Goal: Transaction & Acquisition: Purchase product/service

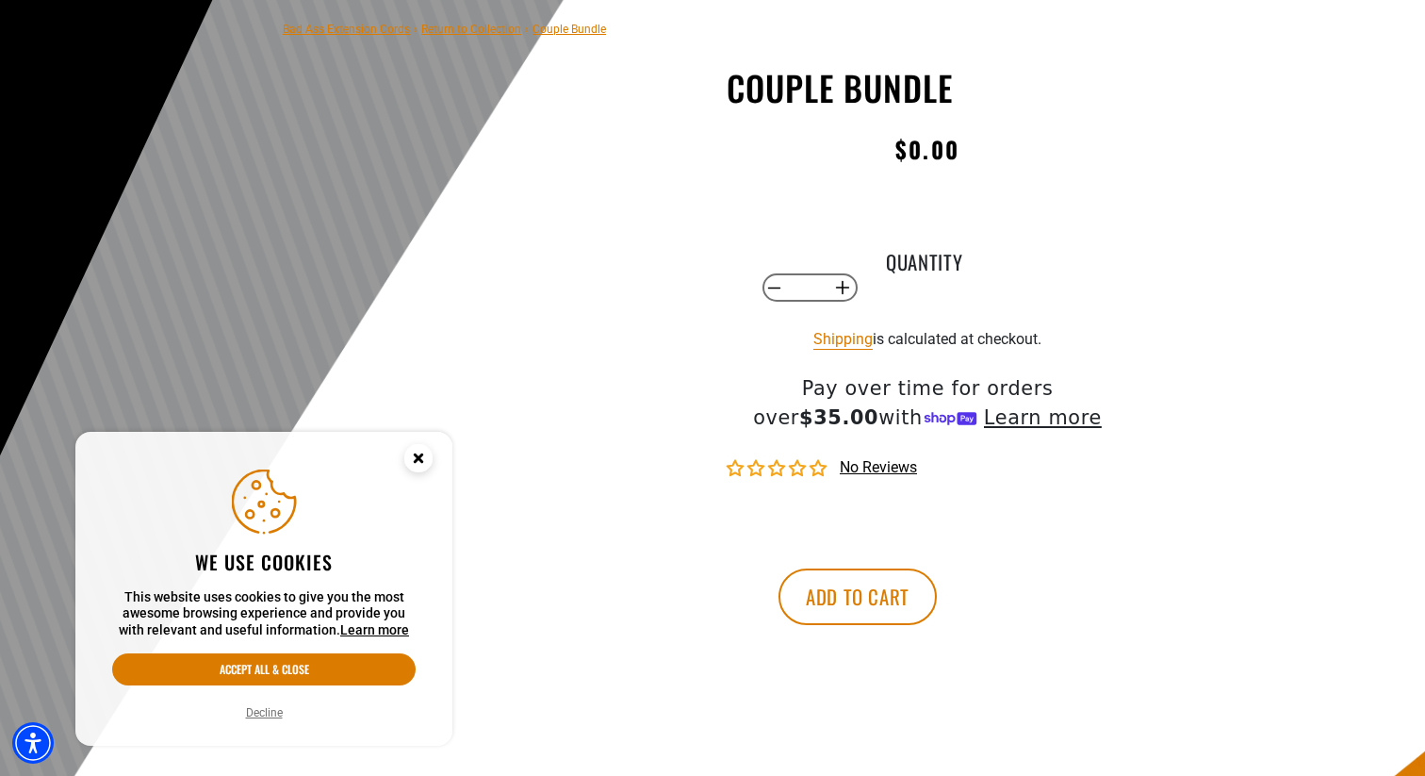
scroll to position [165, 0]
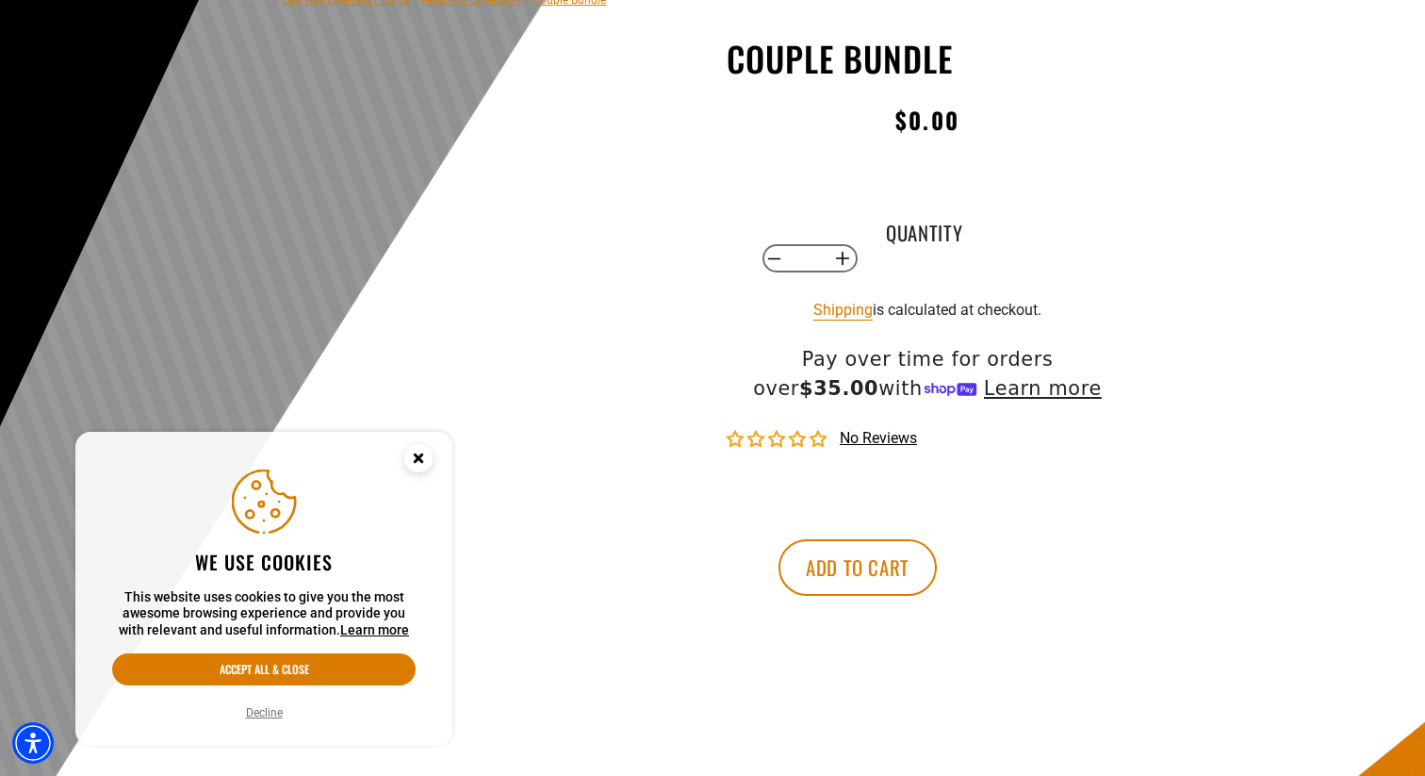
click at [429, 449] on circle "Cookie Consent" at bounding box center [418, 458] width 28 height 28
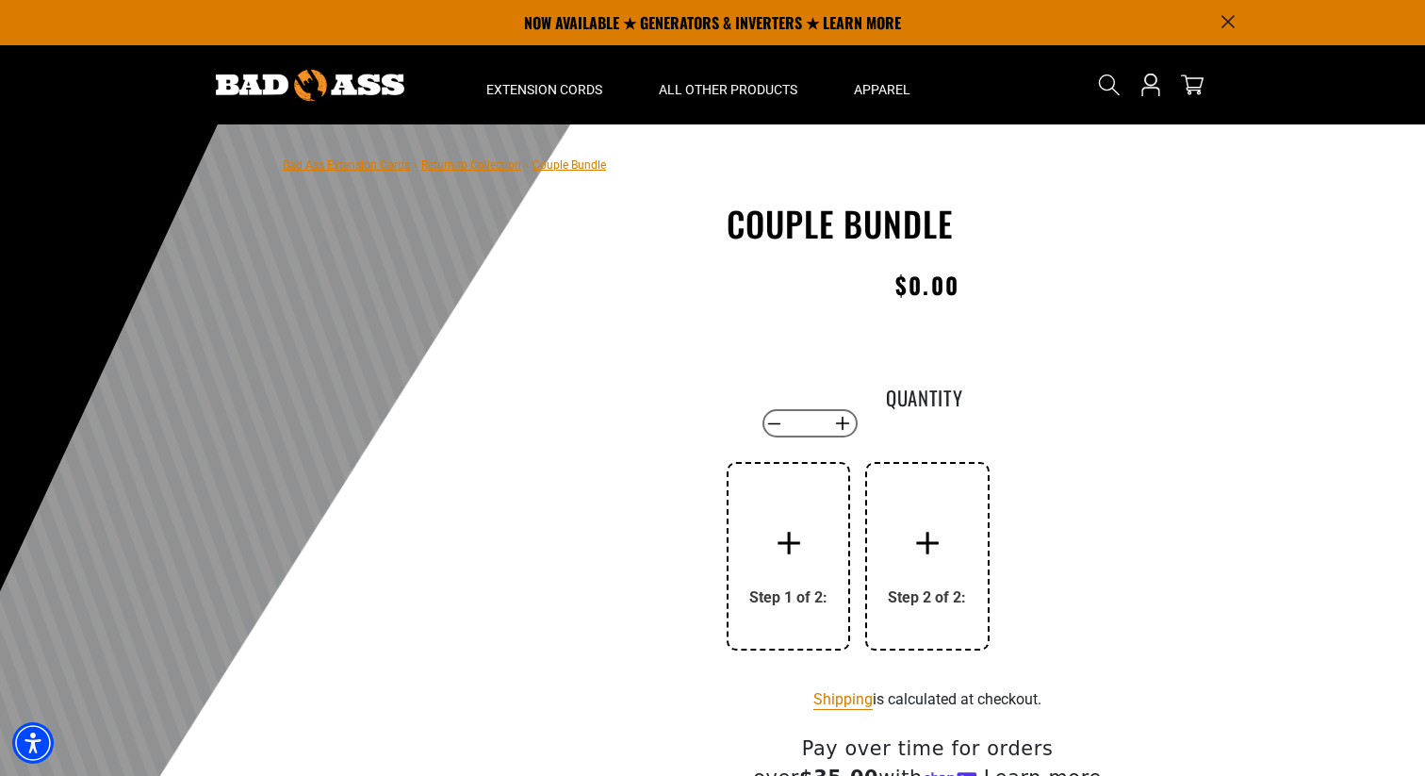
click at [810, 536] on div at bounding box center [788, 542] width 75 height 75
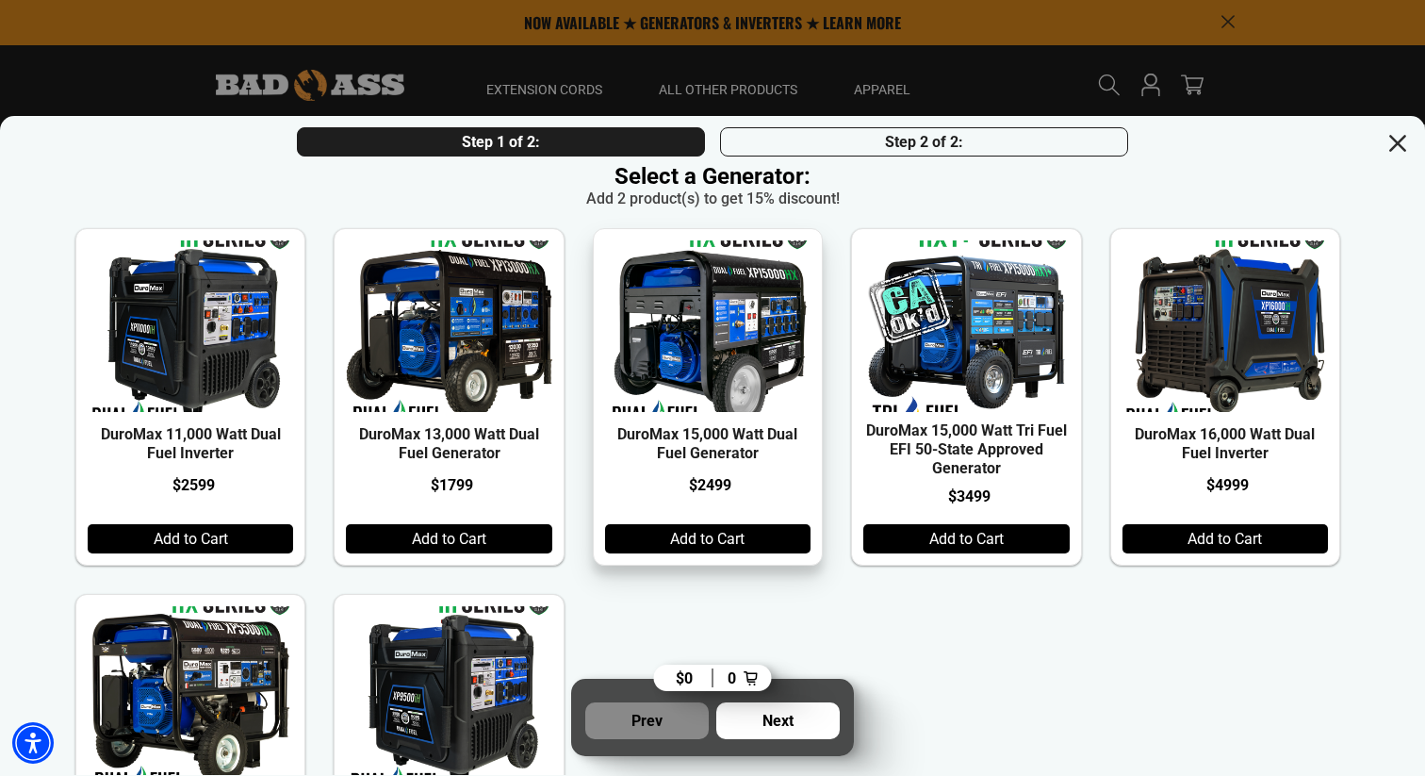
click at [720, 543] on div "Add to Cart" at bounding box center [707, 538] width 205 height 29
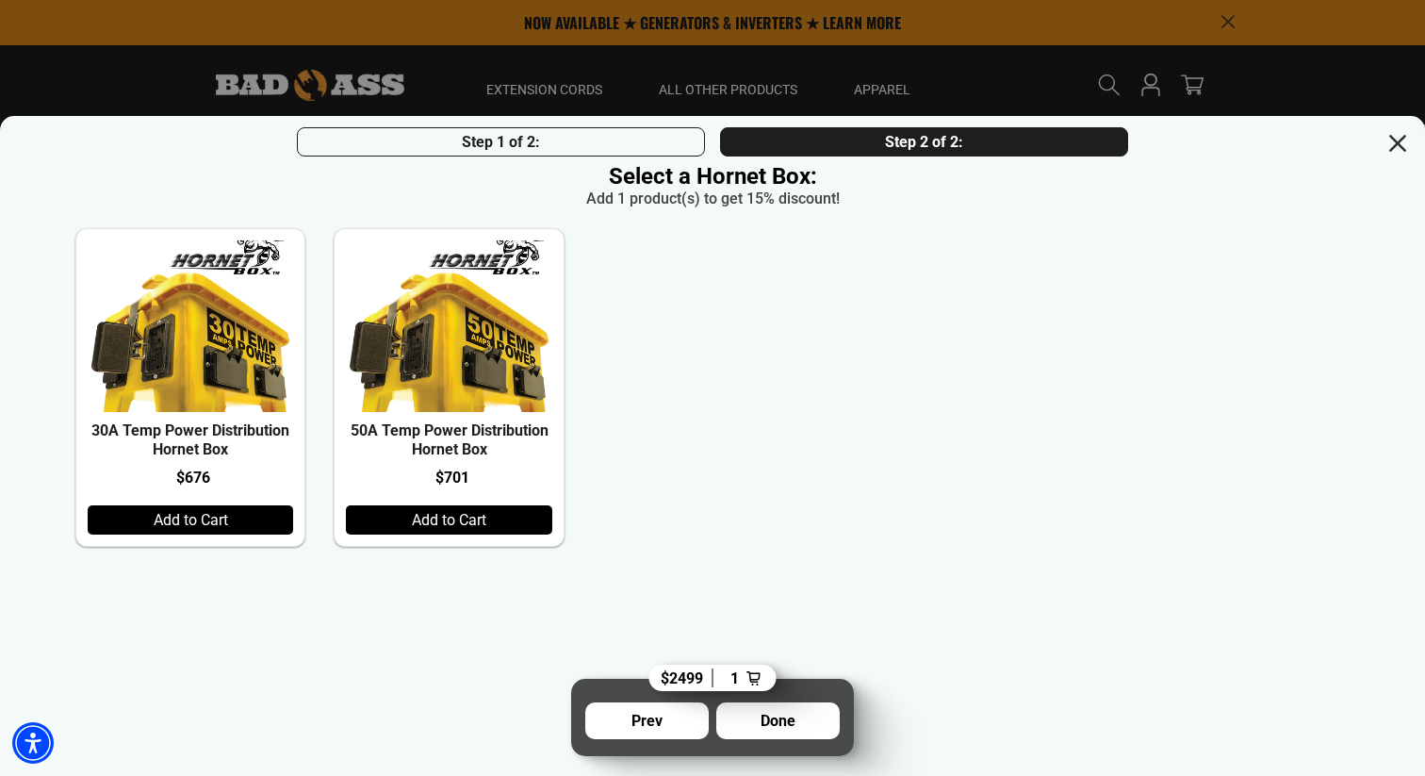
click at [588, 146] on div "Step 1 of 2:" at bounding box center [501, 141] width 408 height 29
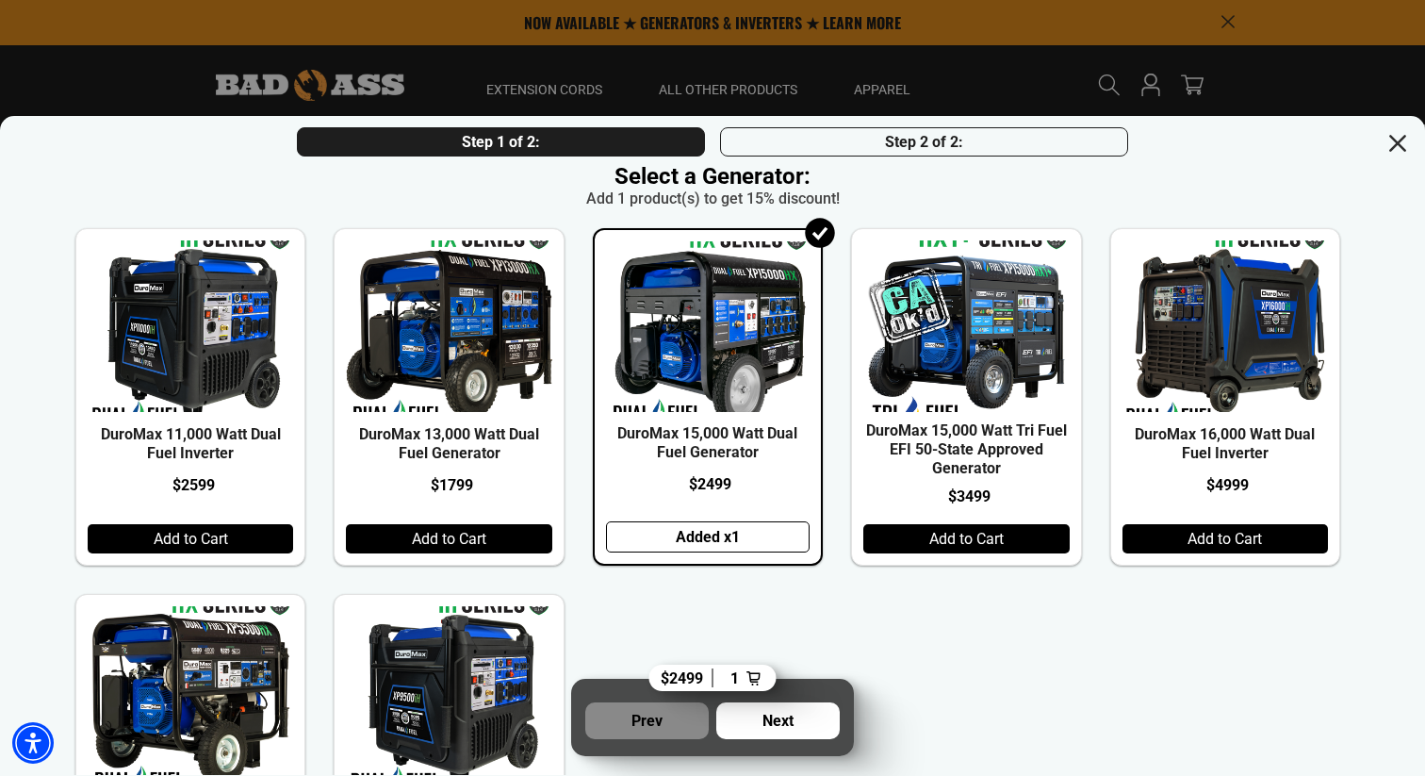
click at [1420, 144] on div "Step 1 of 2: Step 2 of 2: Select a Generator: Add 1 product(s) to get 15% disco…" at bounding box center [712, 164] width 1425 height 97
click at [1411, 143] on icon at bounding box center [1398, 143] width 32 height 32
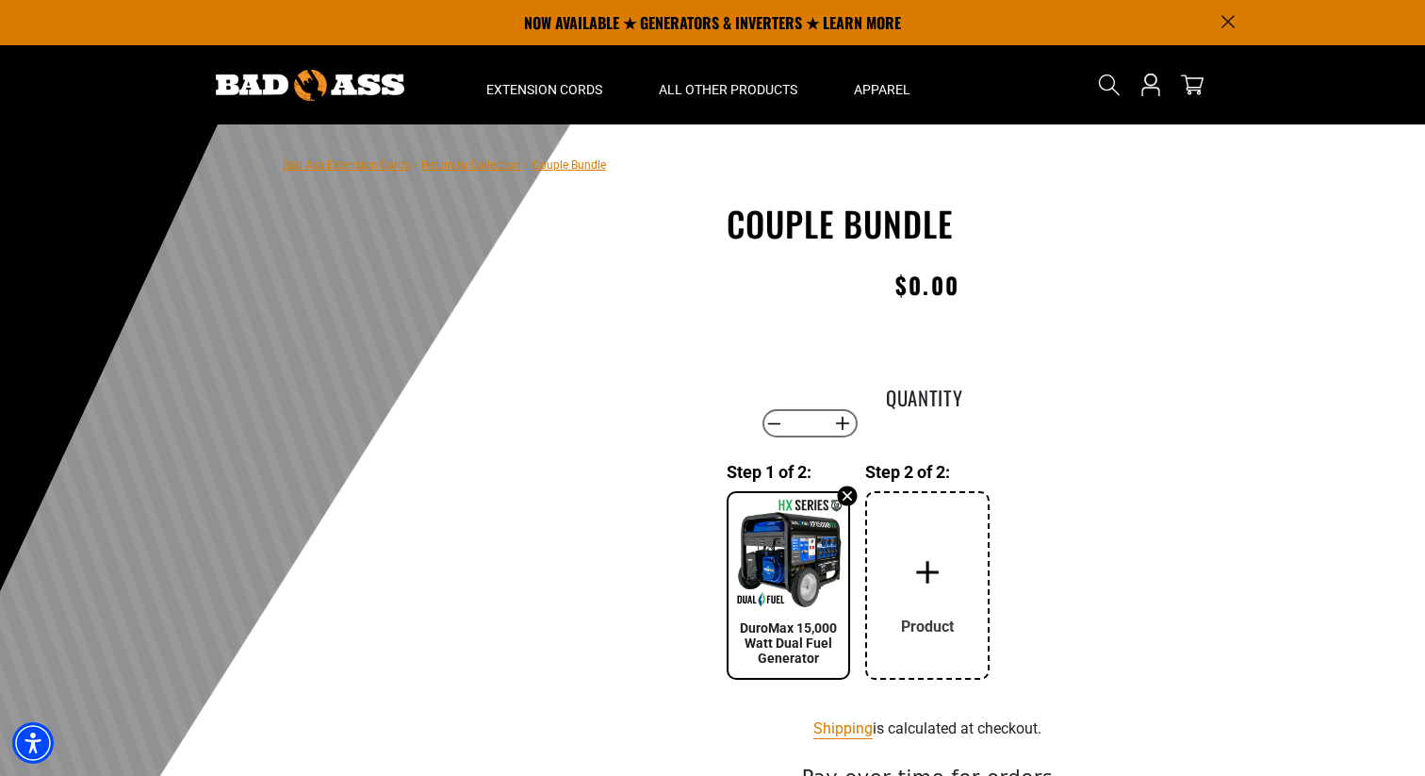
click at [852, 499] on icon at bounding box center [848, 495] width 20 height 20
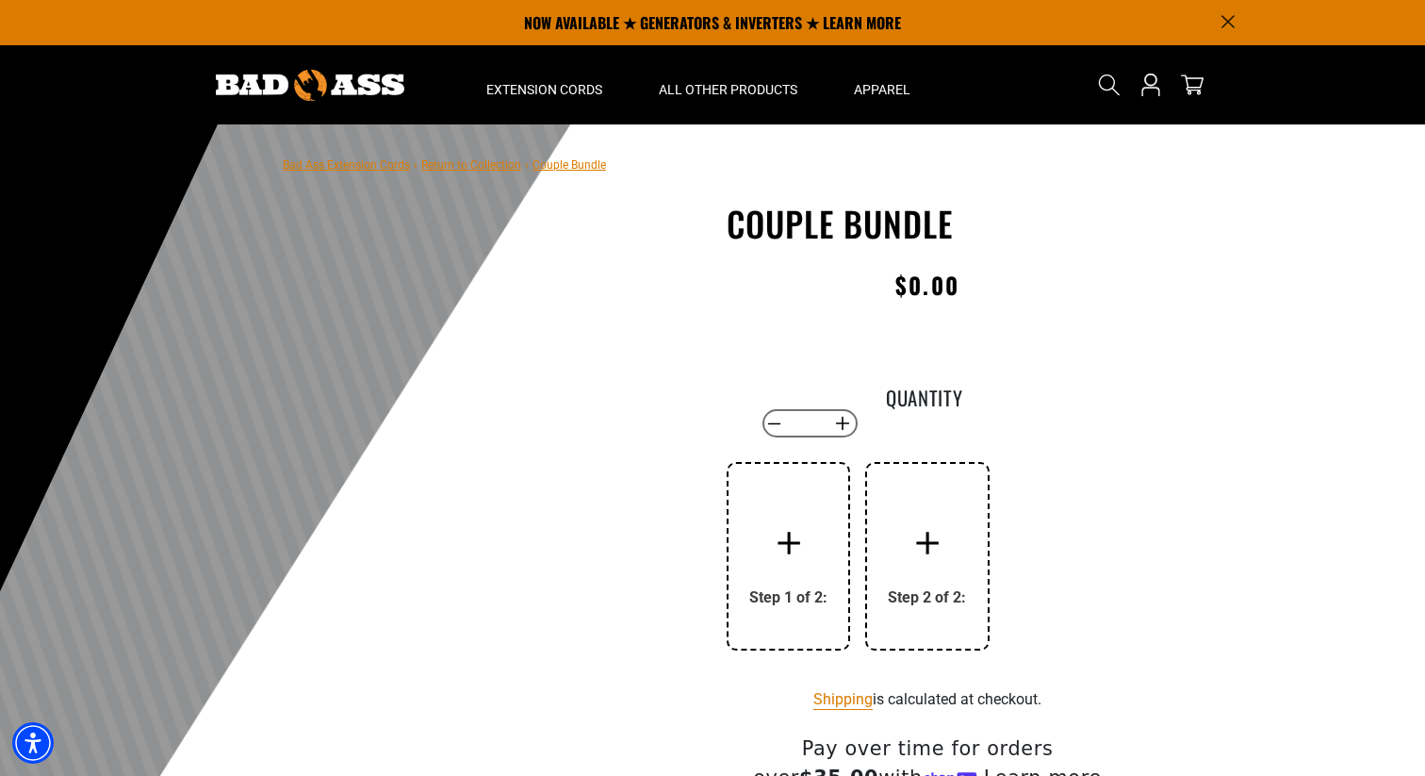
click at [794, 574] on div at bounding box center [788, 542] width 75 height 75
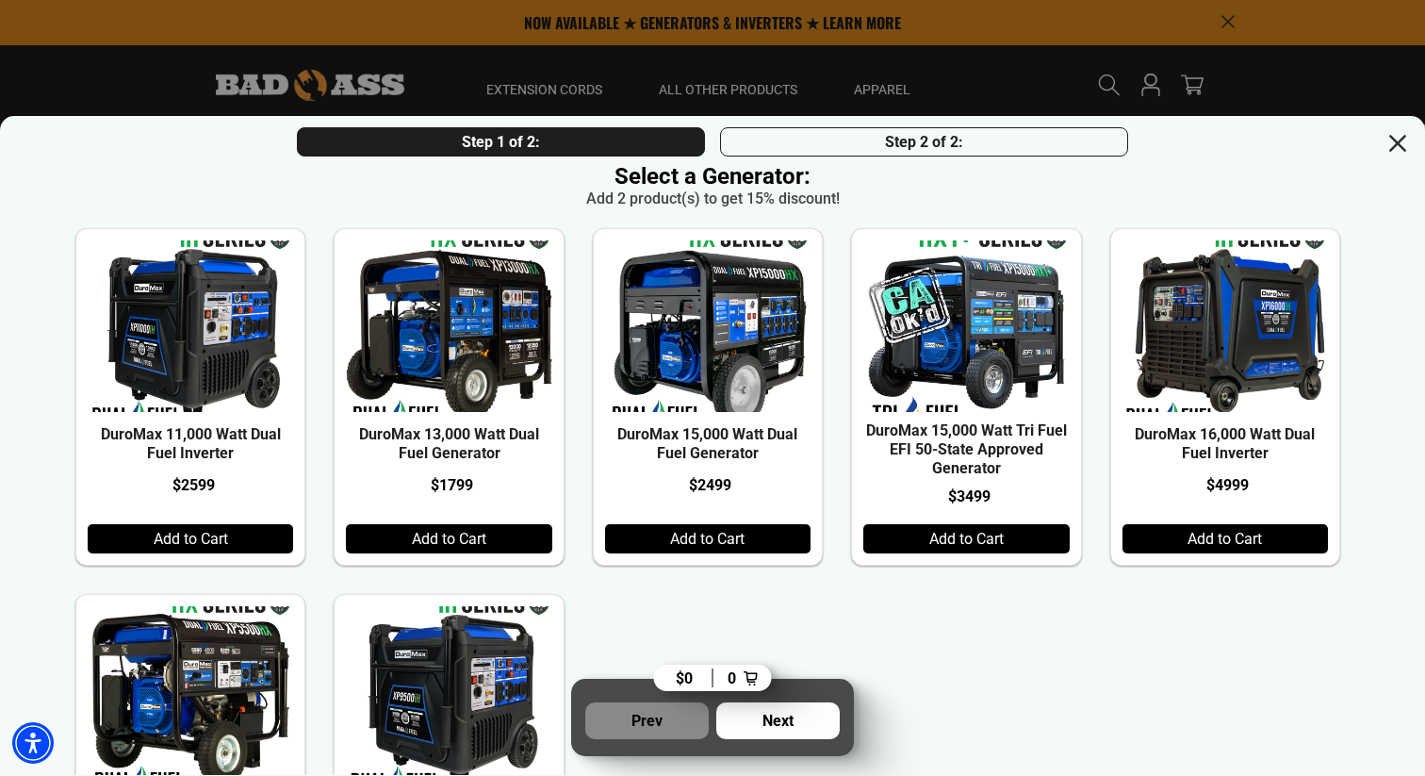
click at [814, 142] on div "Step 2 of 2:" at bounding box center [924, 141] width 408 height 29
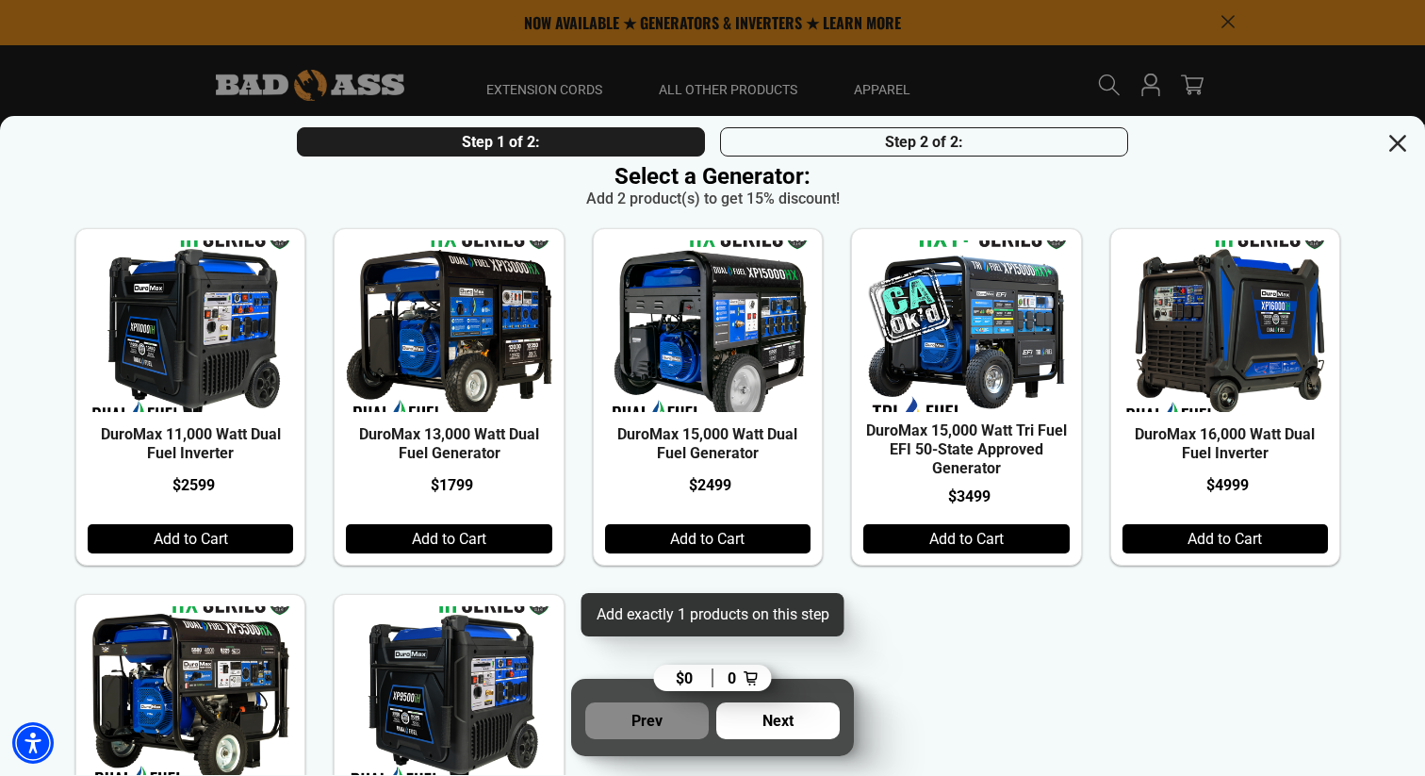
click at [813, 142] on div "Step 2 of 2:" at bounding box center [924, 141] width 408 height 29
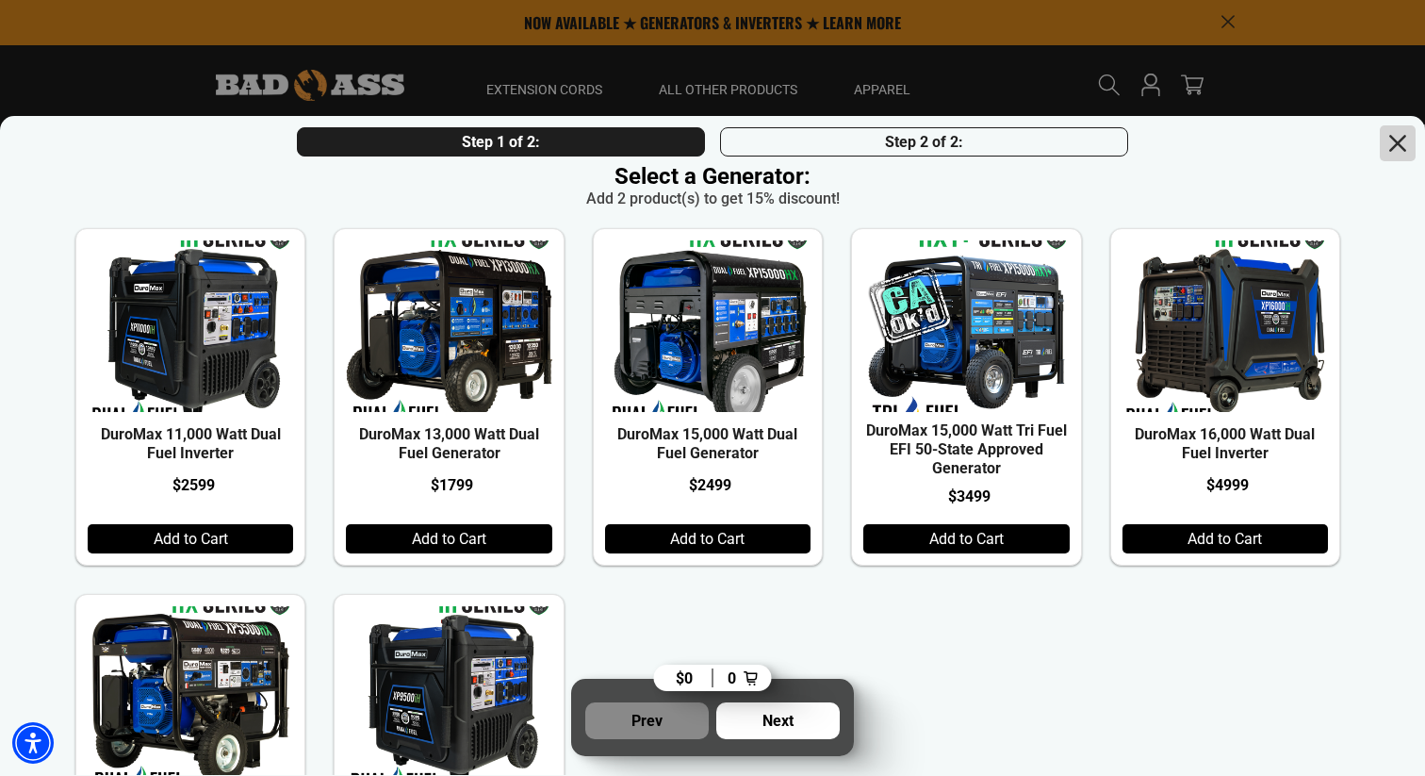
click at [1382, 139] on icon at bounding box center [1398, 143] width 32 height 32
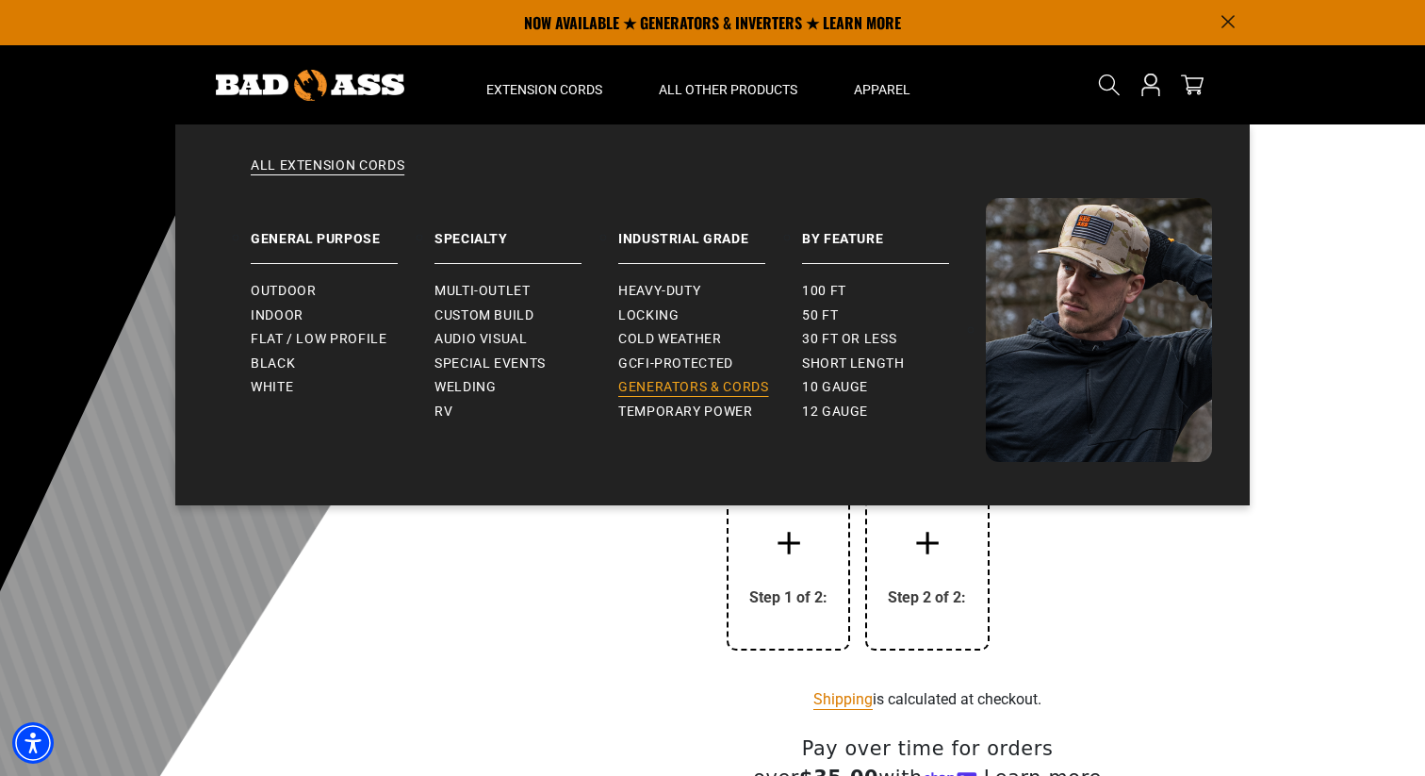
click at [717, 380] on span "Generators & Cords" at bounding box center [693, 387] width 151 height 17
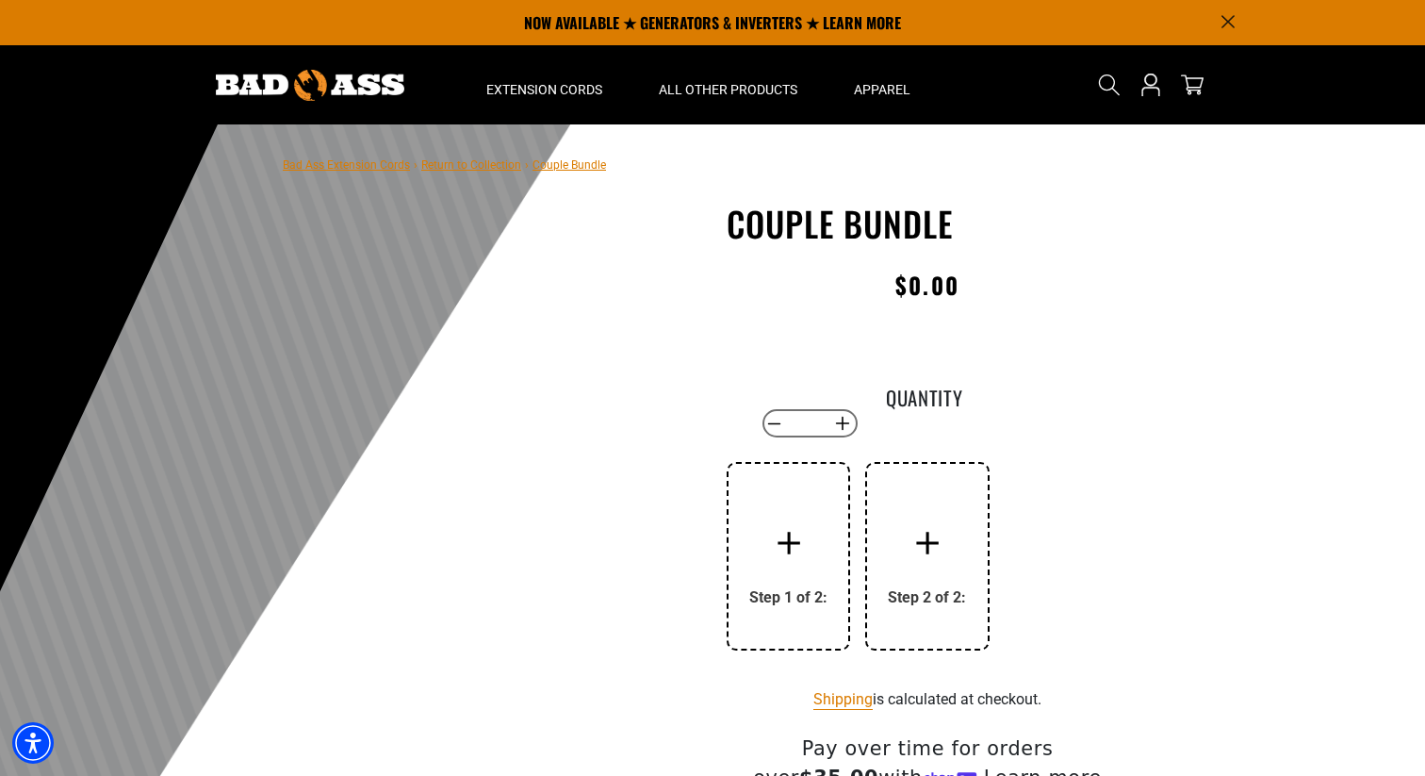
click at [780, 532] on icon at bounding box center [788, 543] width 23 height 23
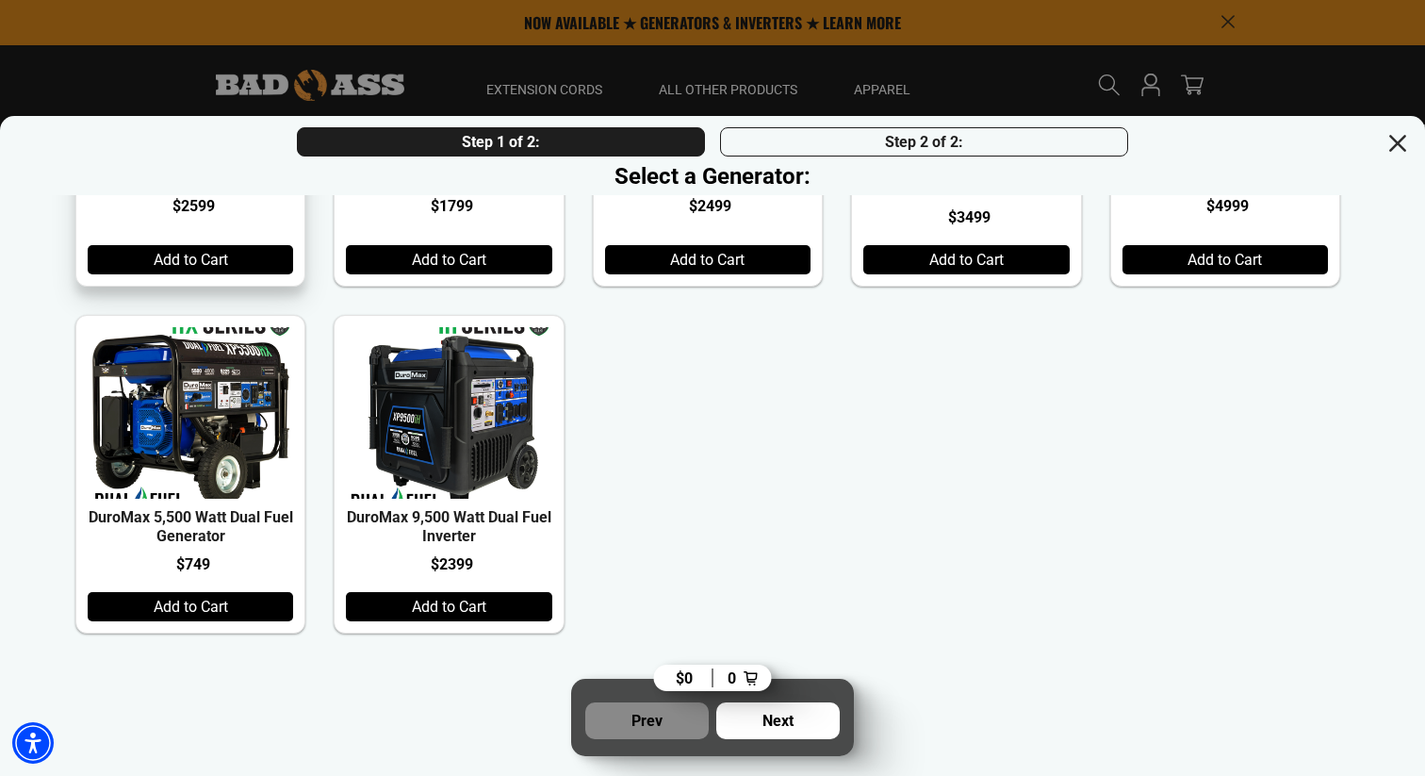
scroll to position [209, 0]
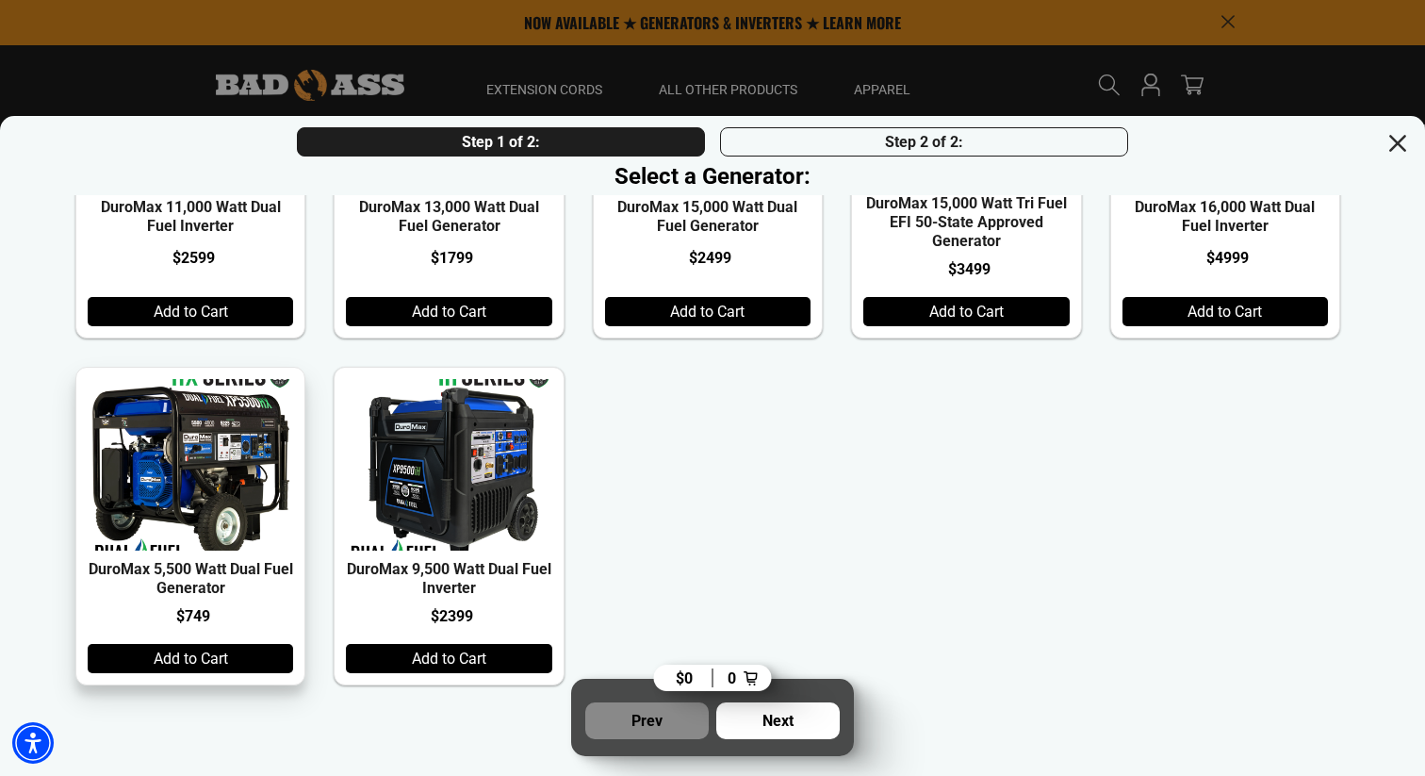
click at [247, 653] on div "Add to Cart" at bounding box center [190, 658] width 205 height 29
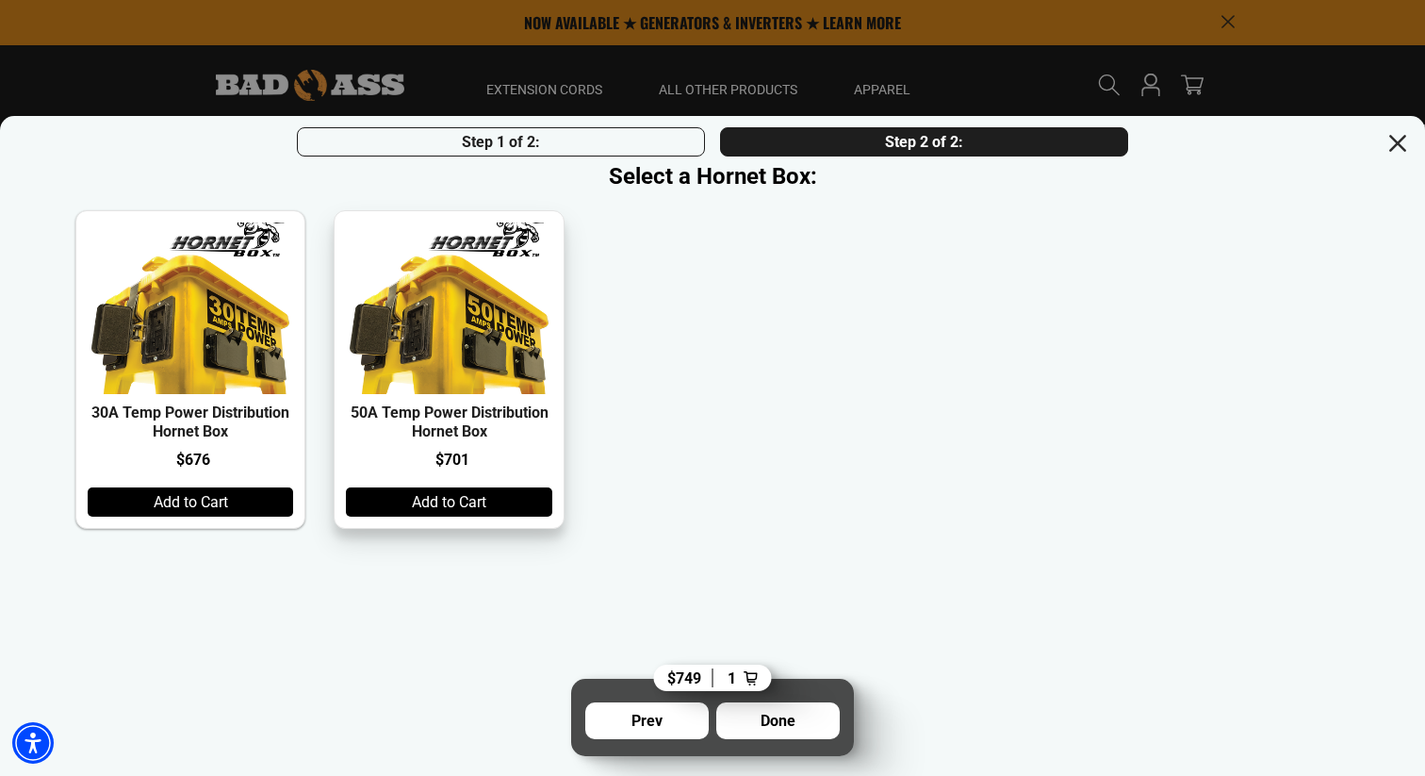
click at [480, 504] on div "Add to Cart" at bounding box center [448, 501] width 205 height 29
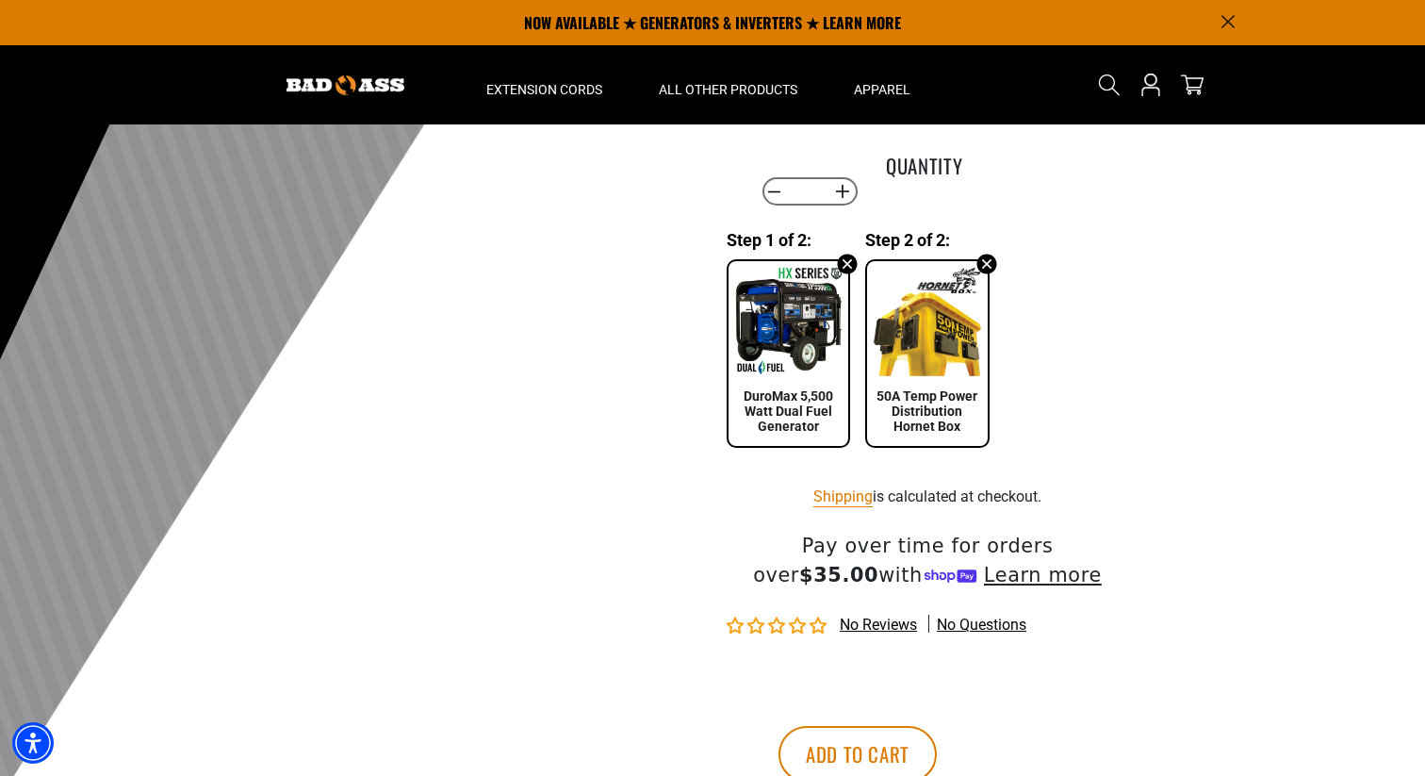
scroll to position [0, 0]
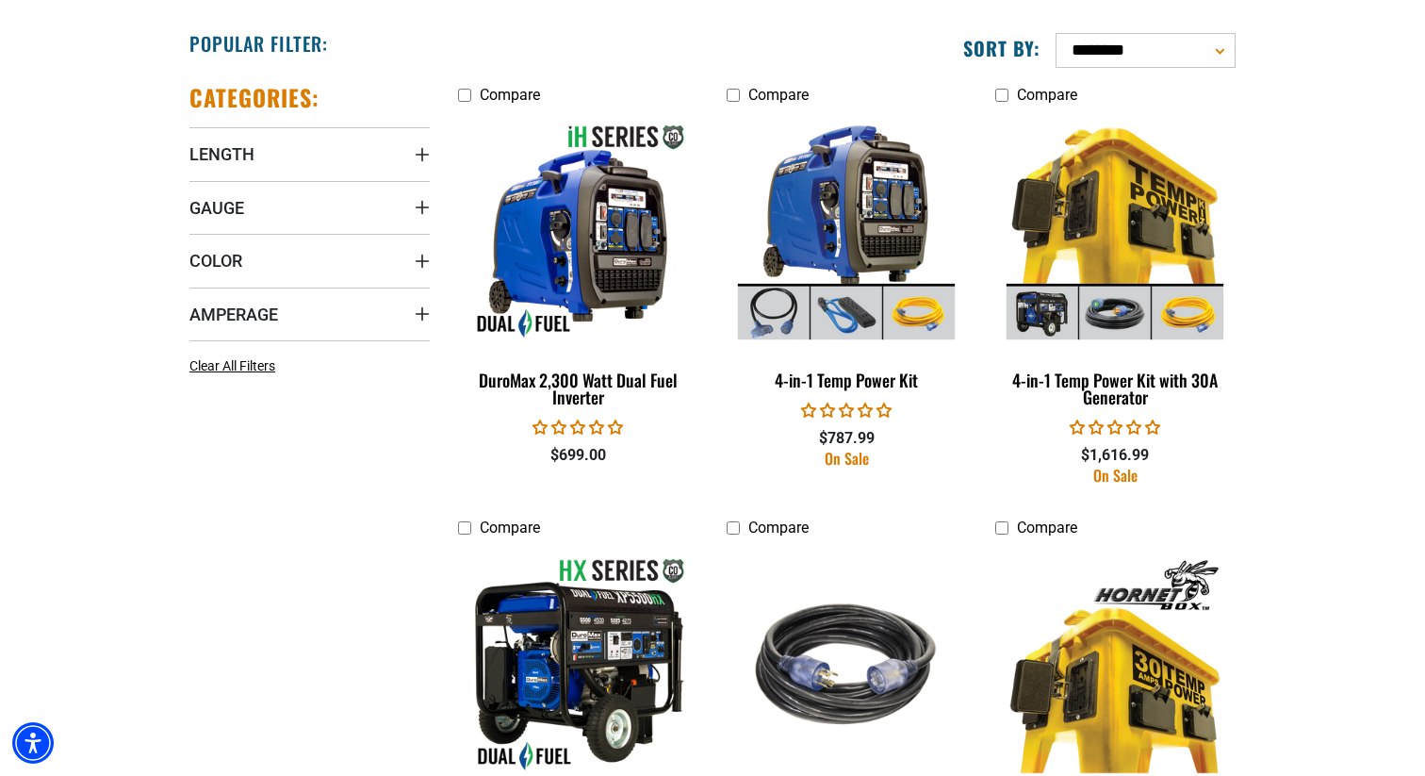
scroll to position [1123, 0]
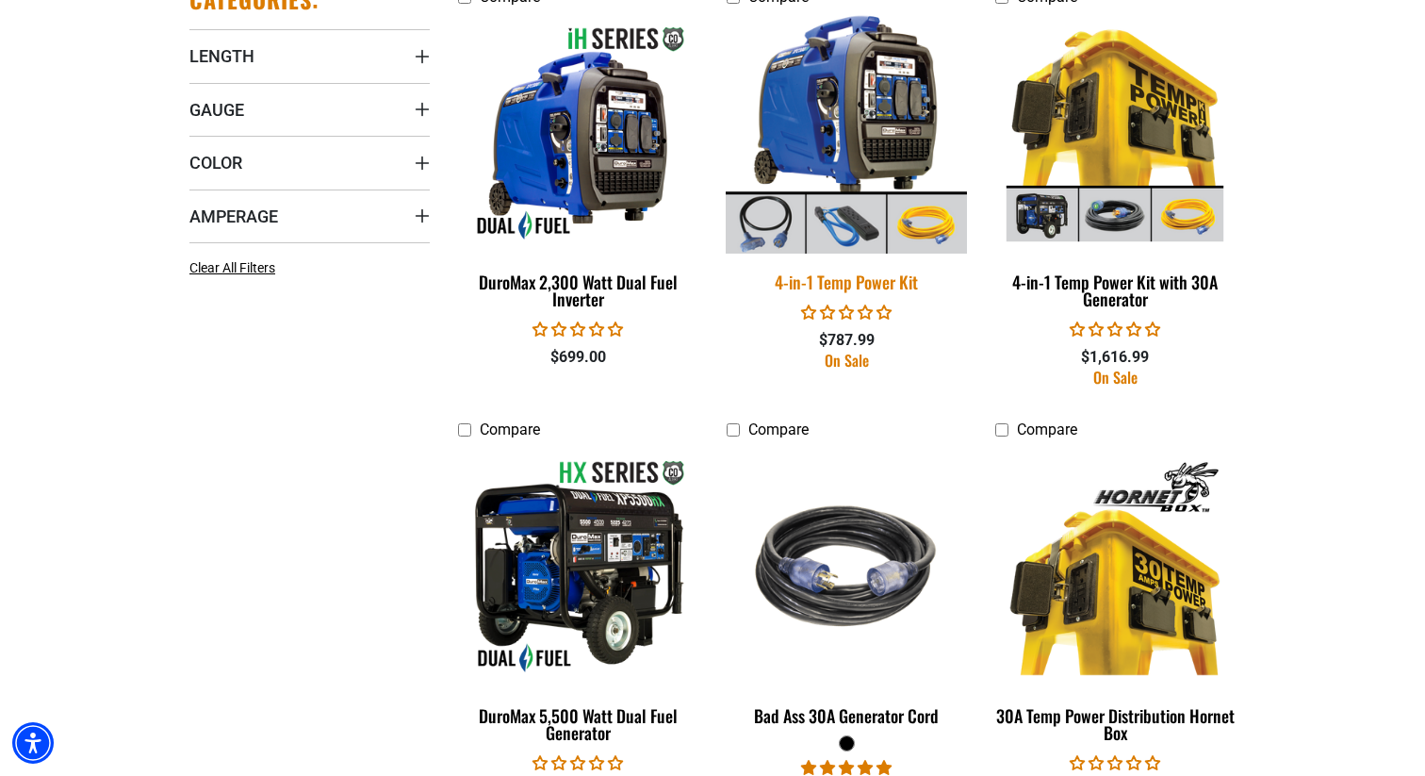
click at [859, 159] on img at bounding box center [846, 132] width 264 height 241
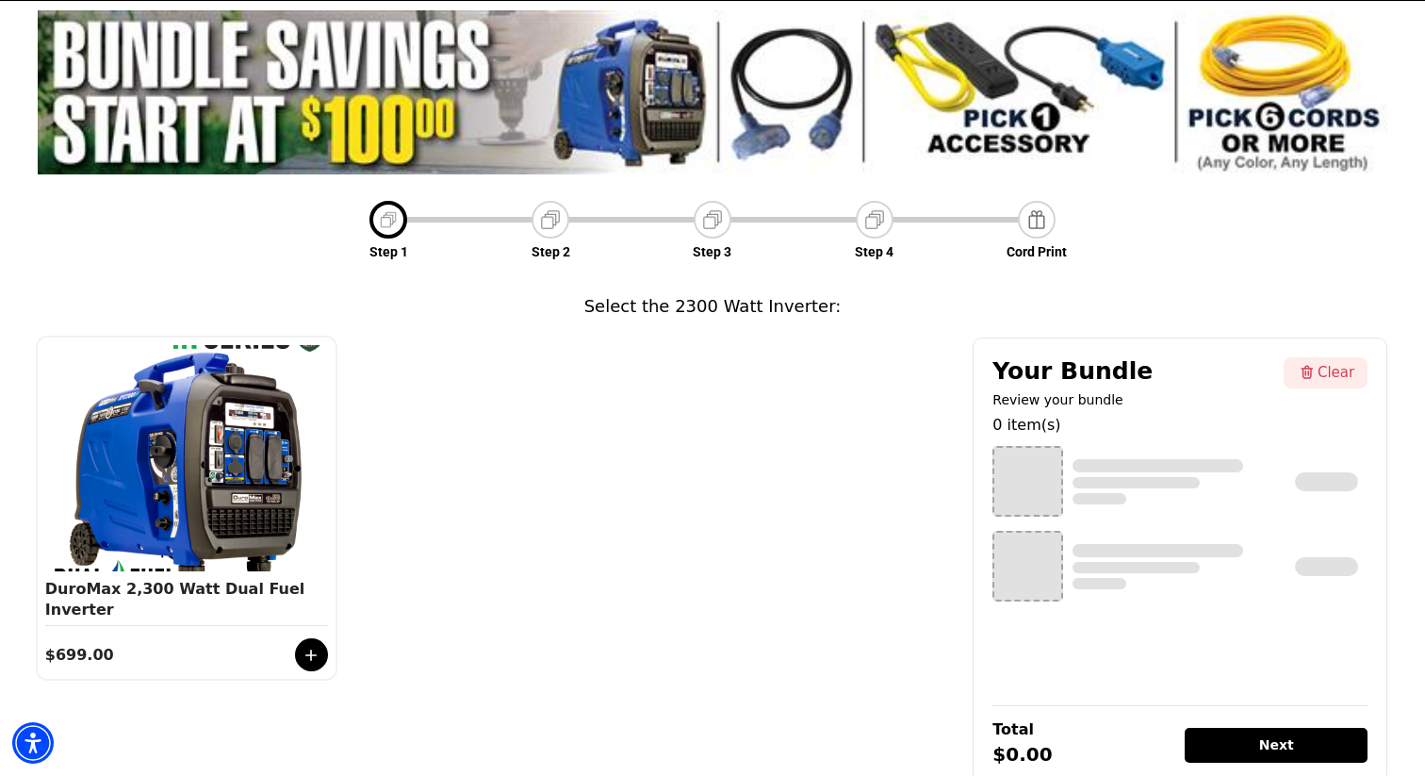
scroll to position [161, 0]
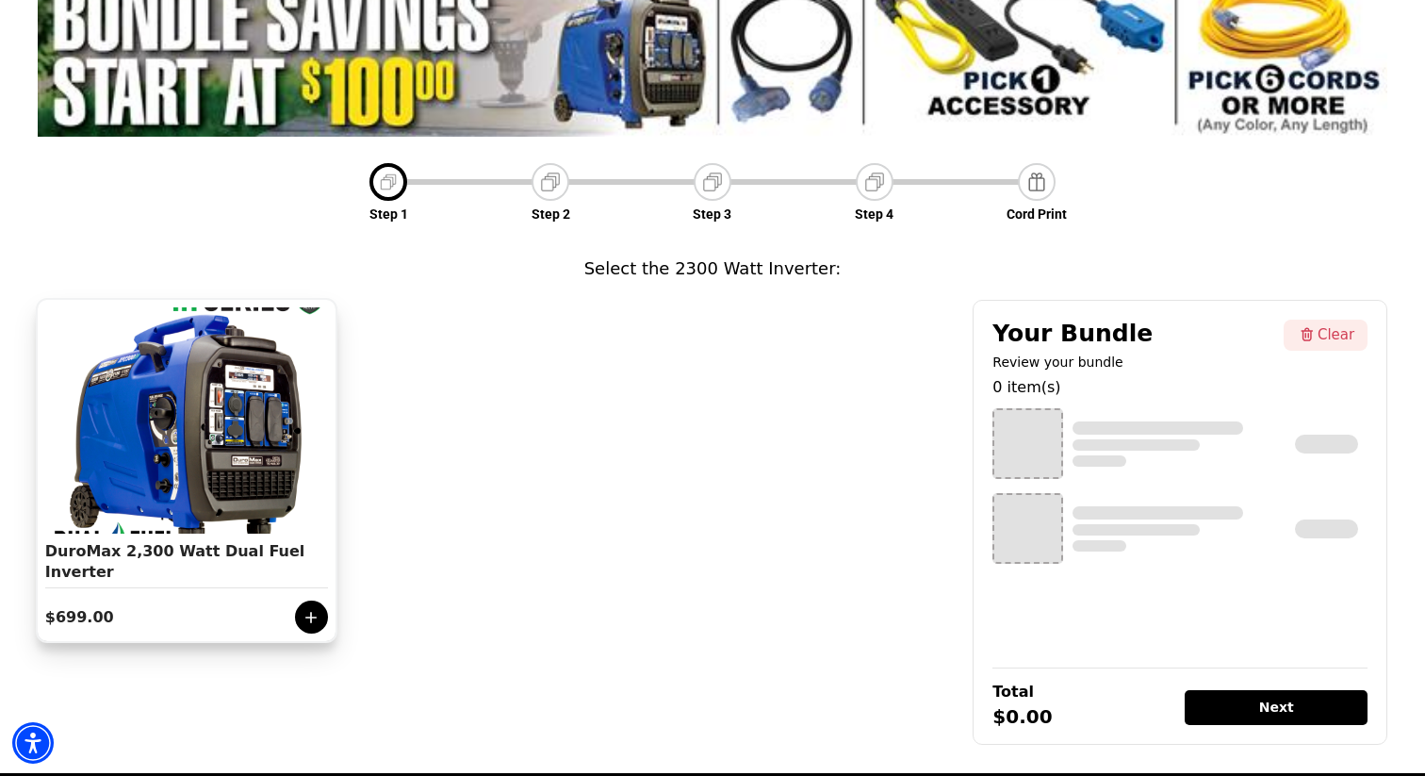
click at [313, 608] on icon at bounding box center [311, 617] width 19 height 19
